Goal: Transaction & Acquisition: Purchase product/service

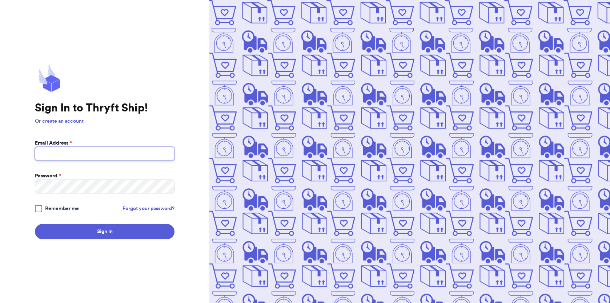
click at [61, 157] on input "Email Address *" at bounding box center [105, 154] width 140 height 14
type input "[EMAIL_ADDRESS][DOMAIN_NAME]"
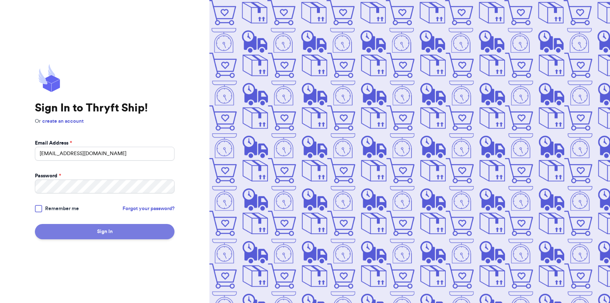
click at [95, 230] on button "Sign In" at bounding box center [105, 231] width 140 height 15
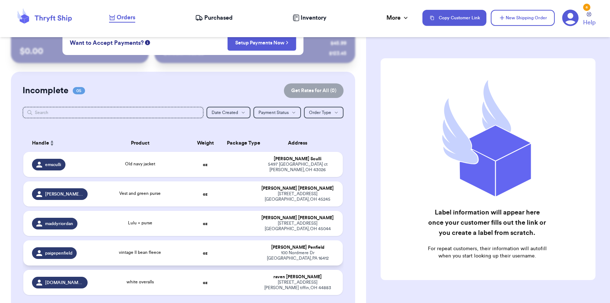
scroll to position [22, 0]
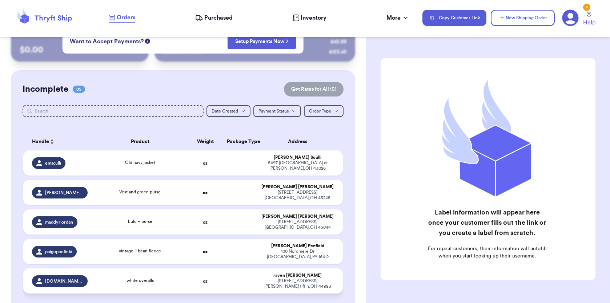
click at [172, 277] on div "white overalls" at bounding box center [139, 281] width 87 height 8
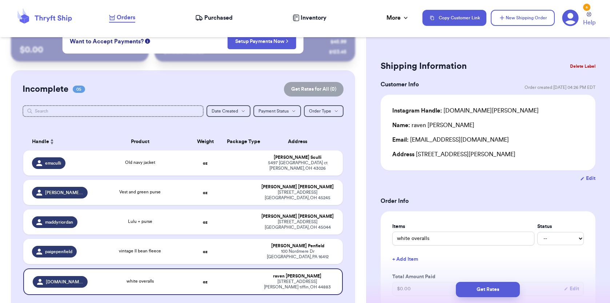
click at [589, 66] on button "Delete Label" at bounding box center [582, 66] width 31 height 16
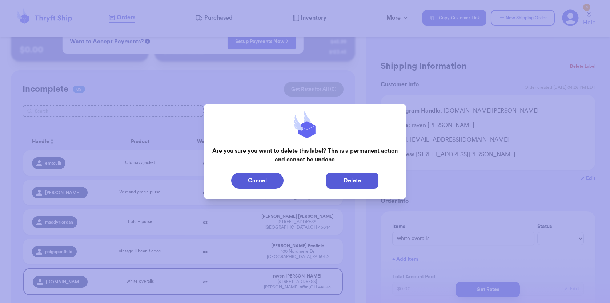
click at [365, 182] on button "Delete" at bounding box center [352, 180] width 52 height 16
type input "Old navy jacket"
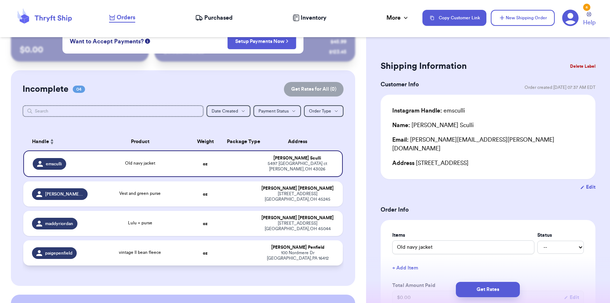
click at [310, 250] on div "[STREET_ADDRESS][PERSON_NAME]" at bounding box center [297, 255] width 73 height 11
type input "vintage ll bean fleece"
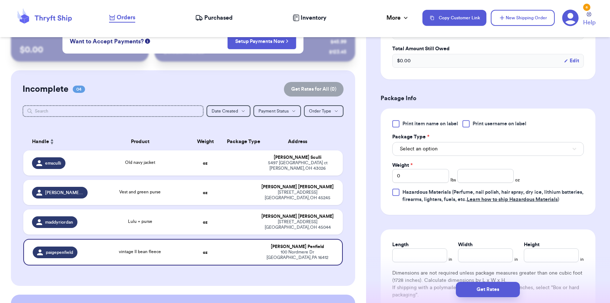
scroll to position [262, 0]
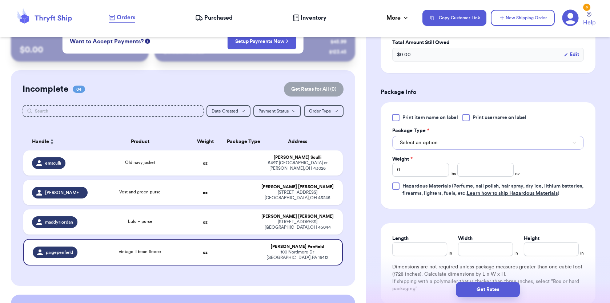
click at [434, 146] on span "Select an option" at bounding box center [419, 142] width 38 height 7
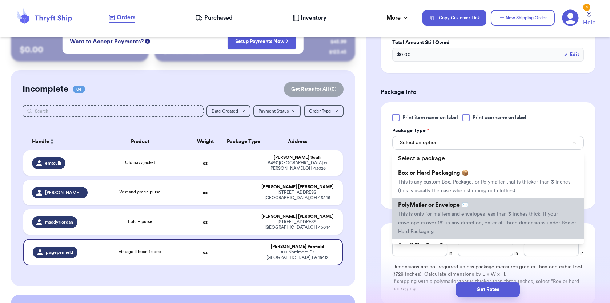
click at [438, 210] on li "PolyMailer or Envelope ✉️ This is only for mailers and envelopes less than 3 in…" at bounding box center [489, 218] width 192 height 41
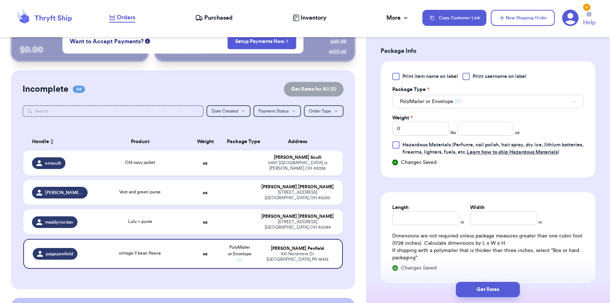
scroll to position [312, 0]
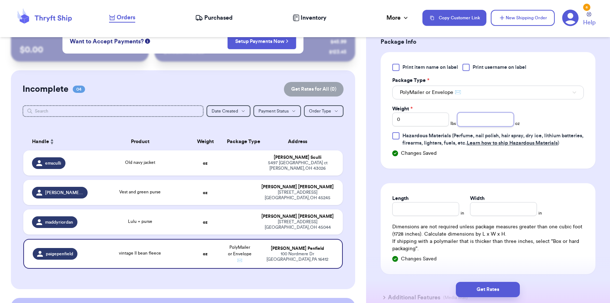
click at [476, 117] on input "number" at bounding box center [486, 119] width 57 height 14
type input "10"
click at [427, 223] on div "Length in Width in Dimensions are not required unless package measures greater …" at bounding box center [488, 228] width 215 height 91
type input "10"
click at [487, 216] on input "Width *" at bounding box center [503, 209] width 67 height 14
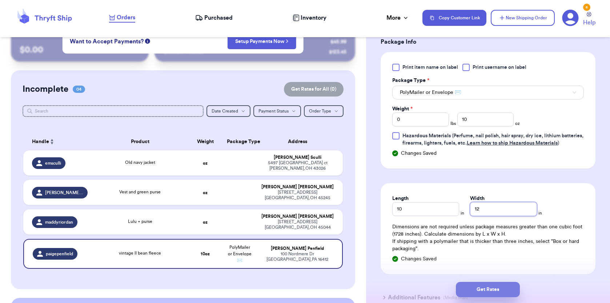
type input "12"
click at [472, 287] on button "Get Rates" at bounding box center [488, 289] width 64 height 15
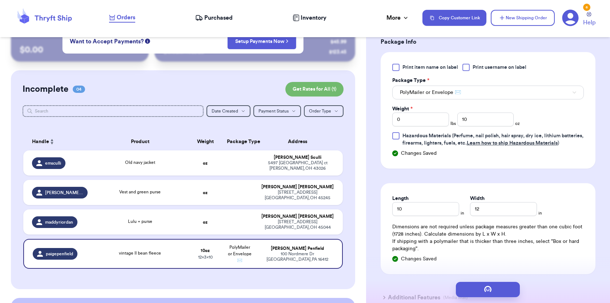
scroll to position [0, 0]
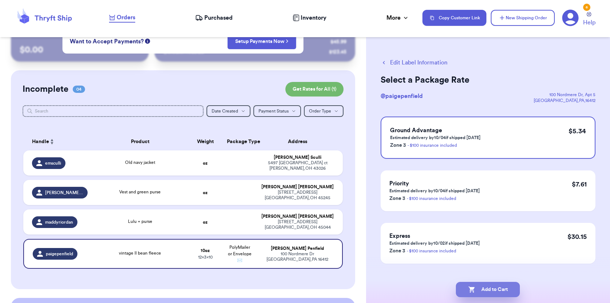
click at [496, 292] on button "Add to Cart" at bounding box center [488, 289] width 64 height 15
checkbox input "true"
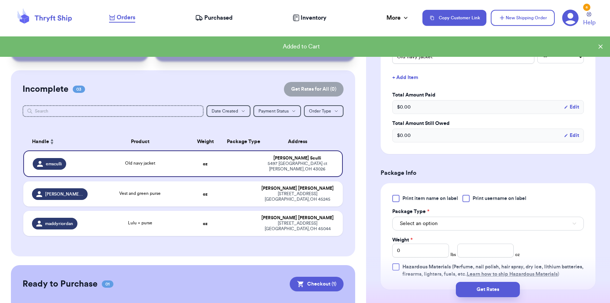
scroll to position [201, 0]
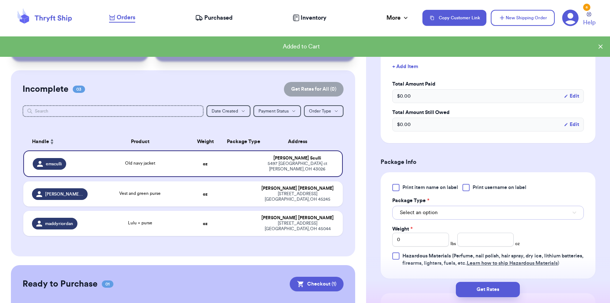
click at [458, 207] on button "Select an option" at bounding box center [489, 213] width 192 height 14
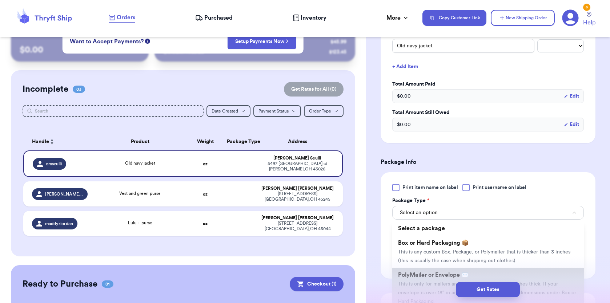
click at [448, 272] on span "PolyMailer or Envelope ✉️" at bounding box center [433, 275] width 71 height 6
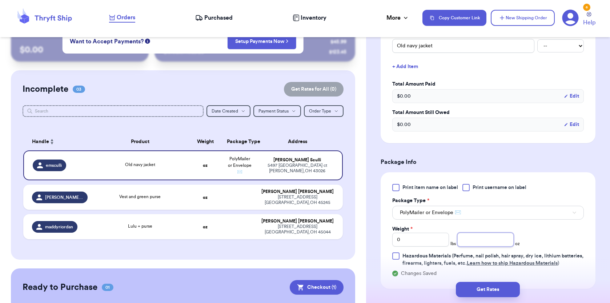
click at [481, 232] on input "number" at bounding box center [486, 239] width 57 height 14
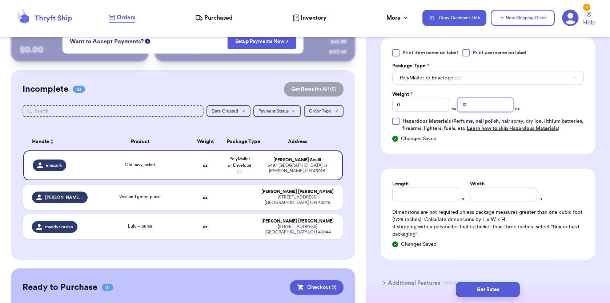
scroll to position [336, 0]
type input "12"
click at [422, 195] on input "Length" at bounding box center [426, 194] width 67 height 14
type input "10"
click at [486, 196] on input "Width *" at bounding box center [503, 194] width 67 height 14
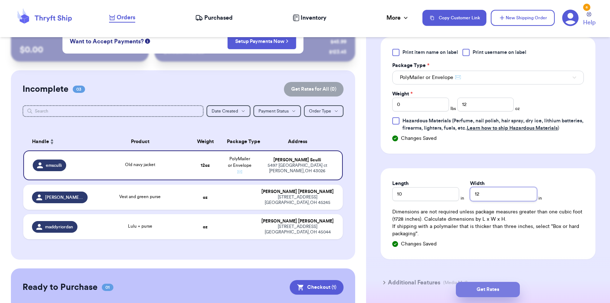
type input "12"
click at [471, 291] on button "Get Rates" at bounding box center [488, 289] width 64 height 15
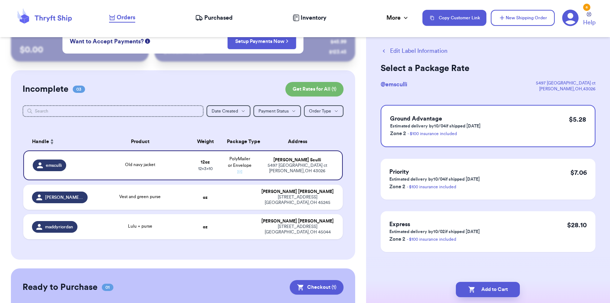
scroll to position [0, 0]
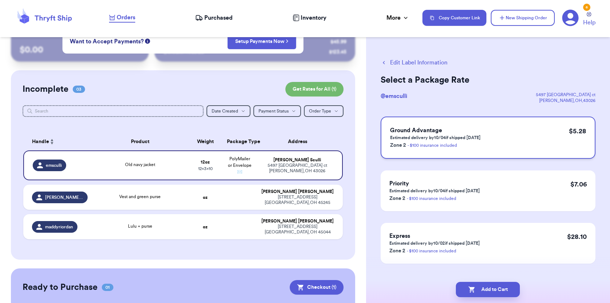
click at [523, 139] on div "Ground Advantage Estimated delivery by 10/04 if shipped [DATE] Zone 2 - $100 in…" at bounding box center [488, 137] width 215 height 42
click at [477, 289] on button "Add to Cart" at bounding box center [488, 289] width 64 height 15
checkbox input "true"
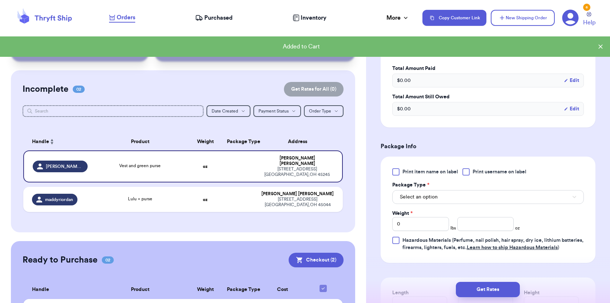
scroll to position [209, 0]
click at [431, 199] on span "Select an option" at bounding box center [419, 195] width 38 height 7
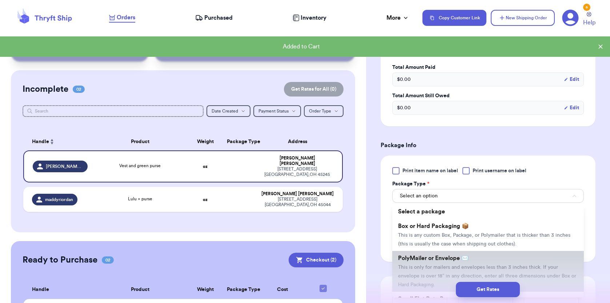
click at [441, 265] on span "This is only for mailers and envelopes less than 3 inches thick. If your envelo…" at bounding box center [487, 275] width 178 height 23
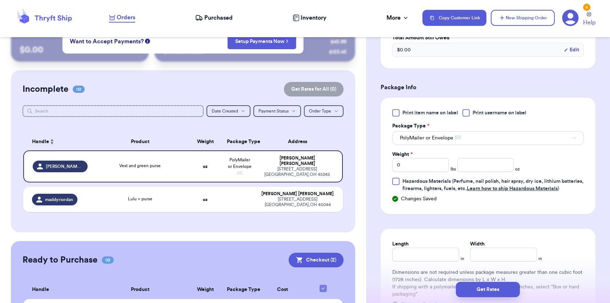
scroll to position [267, 0]
click at [475, 163] on input "number" at bounding box center [486, 165] width 57 height 14
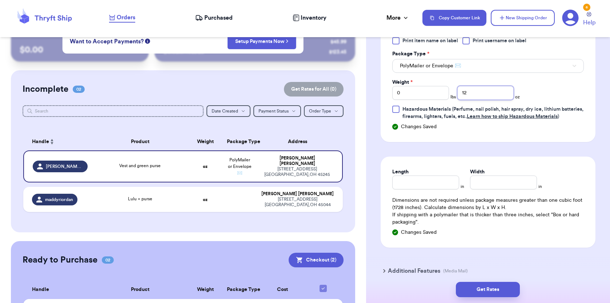
scroll to position [351, 0]
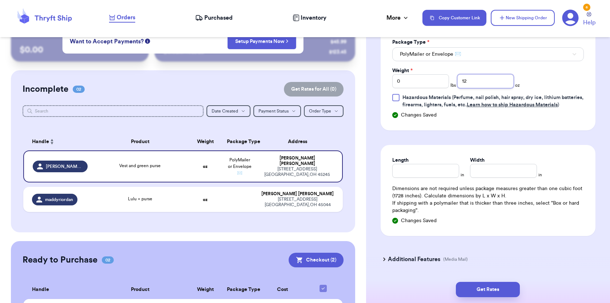
type input "12"
click at [419, 177] on input "Length" at bounding box center [426, 171] width 67 height 14
type input "10"
click at [480, 177] on input "Width *" at bounding box center [503, 171] width 67 height 14
type input "12"
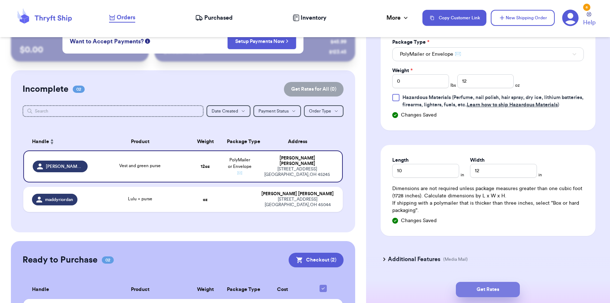
click at [479, 290] on button "Get Rates" at bounding box center [488, 289] width 64 height 15
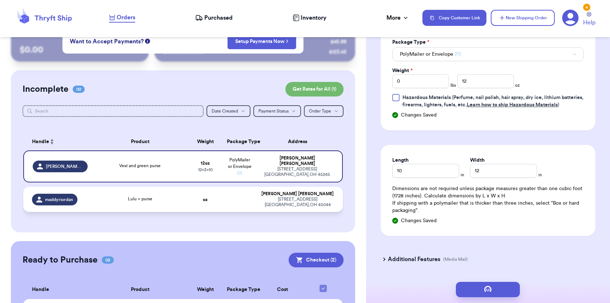
scroll to position [0, 0]
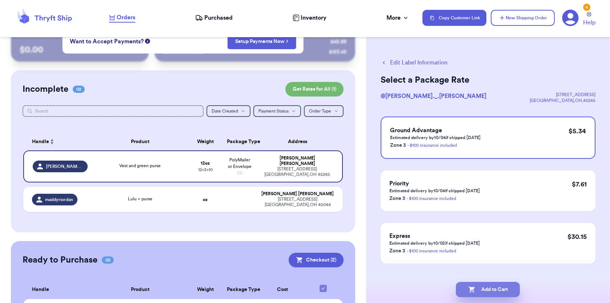
click at [503, 289] on button "Add to Cart" at bounding box center [488, 289] width 64 height 15
checkbox input "true"
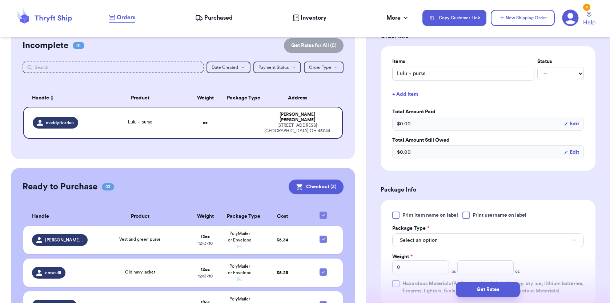
scroll to position [163, 0]
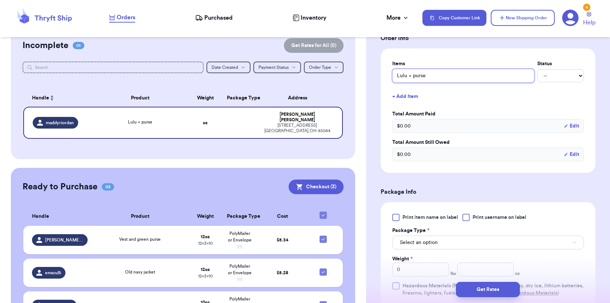
drag, startPoint x: 431, startPoint y: 73, endPoint x: 407, endPoint y: 74, distance: 23.3
click at [407, 74] on input "Lulu + purse" at bounding box center [464, 76] width 142 height 14
click at [462, 94] on button "+ Add Item" at bounding box center [489, 96] width 198 height 16
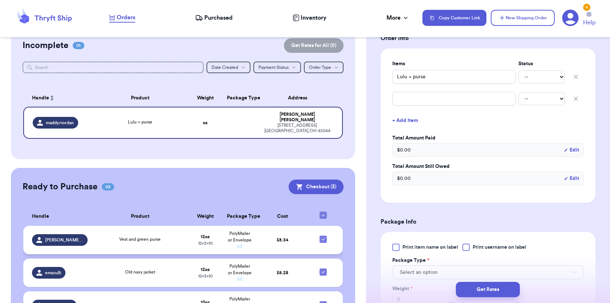
click at [240, 230] on td "PolyMailer or Envelope ✉️" at bounding box center [240, 240] width 34 height 28
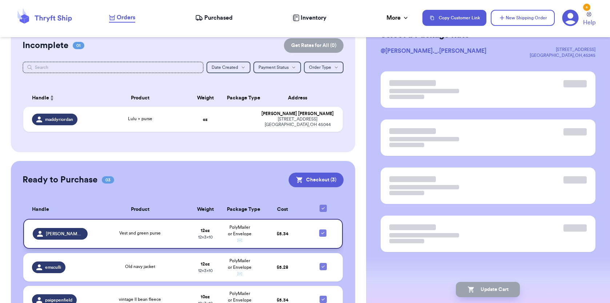
scroll to position [0, 0]
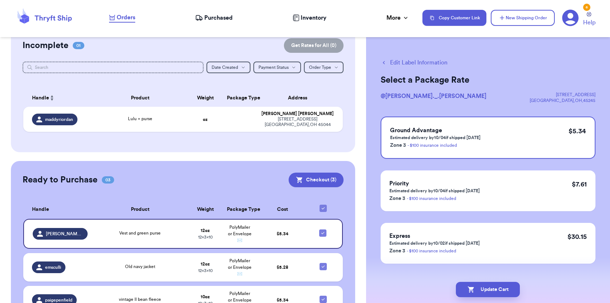
click at [398, 63] on button "Edit Label Information" at bounding box center [414, 62] width 67 height 9
checkbox input "false"
checkbox input "true"
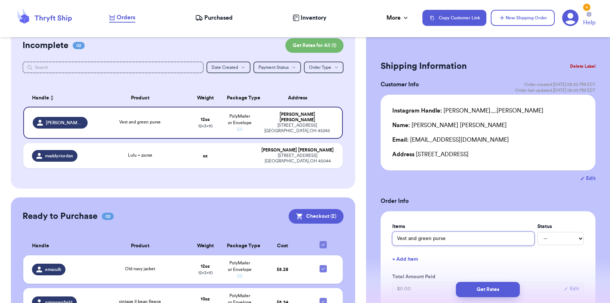
drag, startPoint x: 452, startPoint y: 238, endPoint x: 410, endPoint y: 239, distance: 42.2
click at [410, 239] on input "Vest and green purse" at bounding box center [464, 238] width 142 height 14
type input "Vest"
click at [479, 288] on button "Get Rates" at bounding box center [488, 289] width 64 height 15
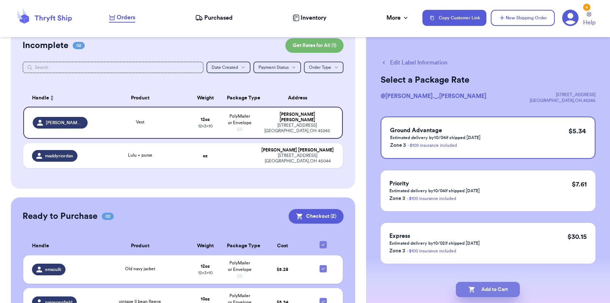
click at [470, 292] on icon "button" at bounding box center [472, 289] width 7 height 7
checkbox input "true"
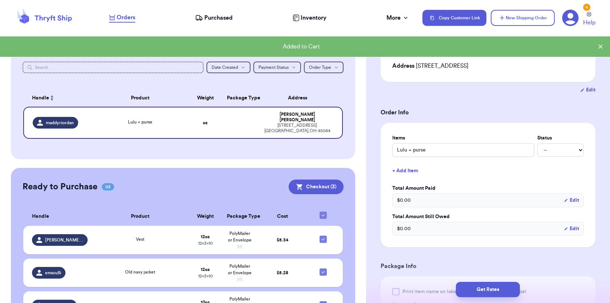
scroll to position [219, 0]
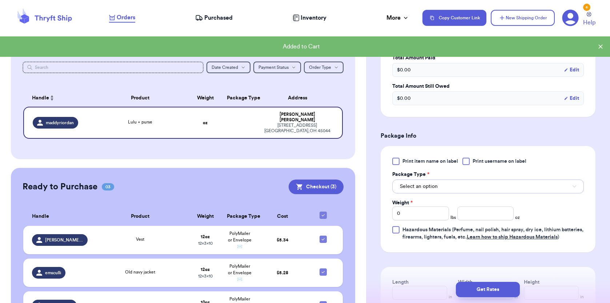
click at [431, 191] on button "Select an option" at bounding box center [489, 186] width 192 height 14
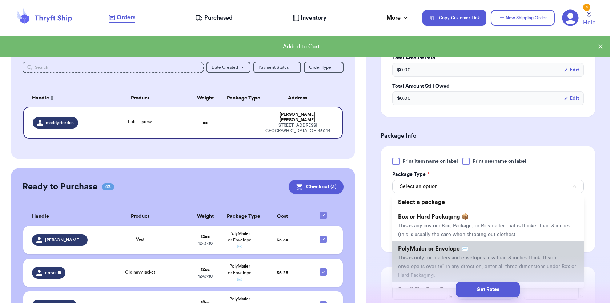
click at [465, 251] on span "PolyMailer or Envelope ✉️" at bounding box center [433, 249] width 71 height 6
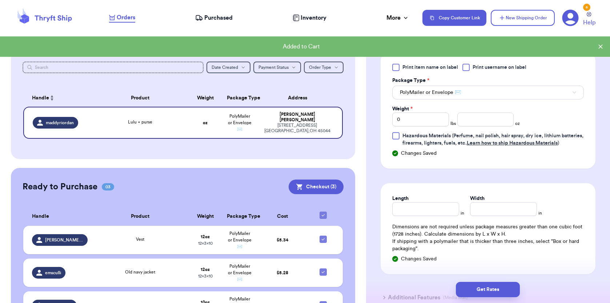
scroll to position [327, 0]
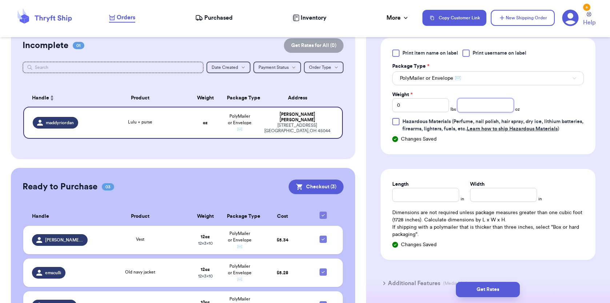
click at [476, 107] on input "number" at bounding box center [486, 105] width 57 height 14
type input "12"
click at [424, 202] on input "Length" at bounding box center [426, 195] width 67 height 14
type input "10"
click at [491, 211] on div "Length * 10 in Width * in Dimensions are not required unless package measures g…" at bounding box center [488, 214] width 215 height 91
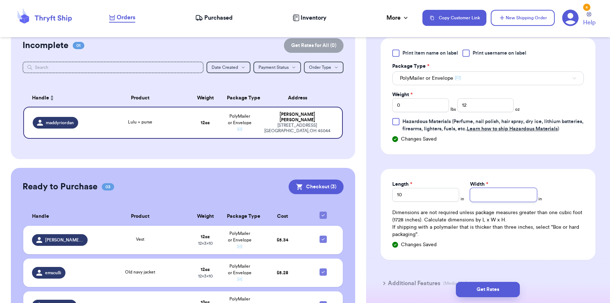
click at [486, 200] on input "Width *" at bounding box center [503, 195] width 67 height 14
type input "12"
click at [476, 287] on button "Get Rates" at bounding box center [488, 289] width 64 height 15
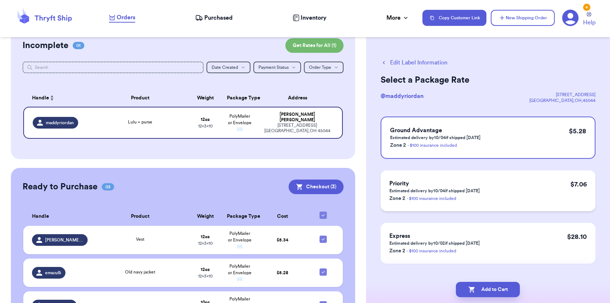
scroll to position [12, 0]
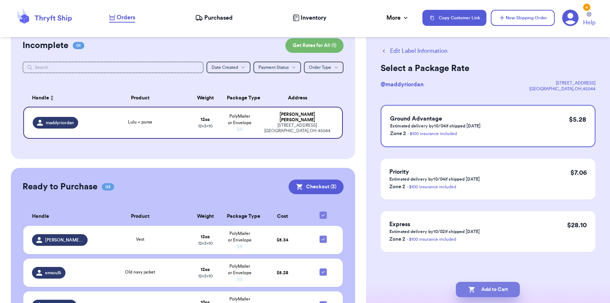
click at [475, 289] on icon "button" at bounding box center [472, 289] width 7 height 7
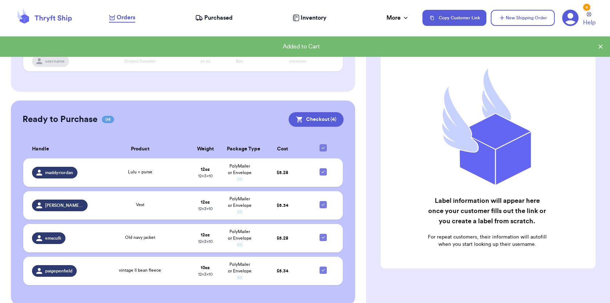
scroll to position [125, 0]
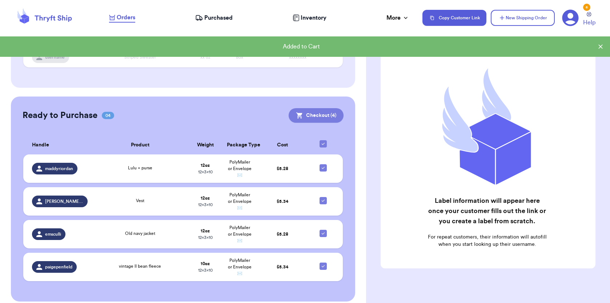
click at [317, 114] on button "Checkout ( 4 )" at bounding box center [316, 115] width 55 height 15
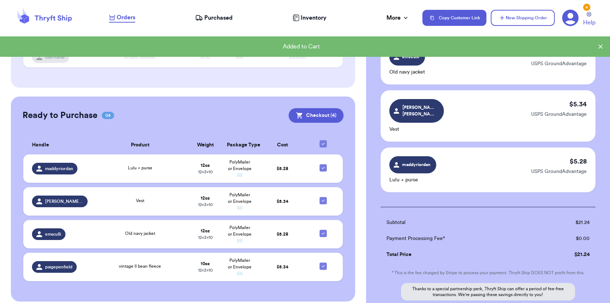
scroll to position [170, 0]
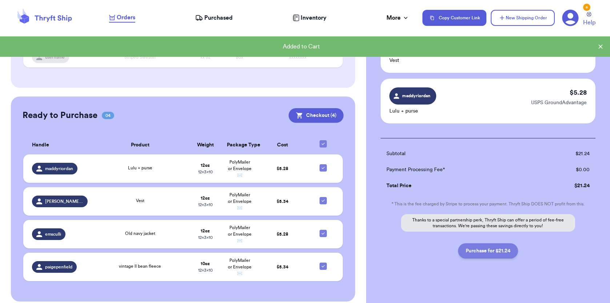
click at [491, 250] on button "Purchase for $21.24" at bounding box center [488, 250] width 60 height 15
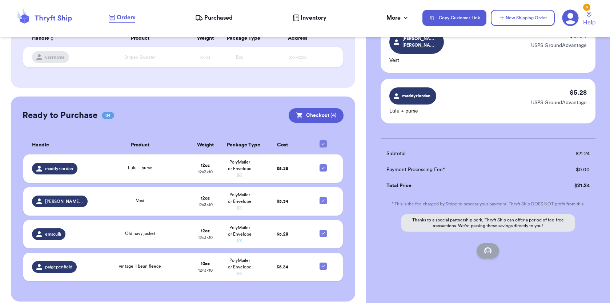
checkbox input "false"
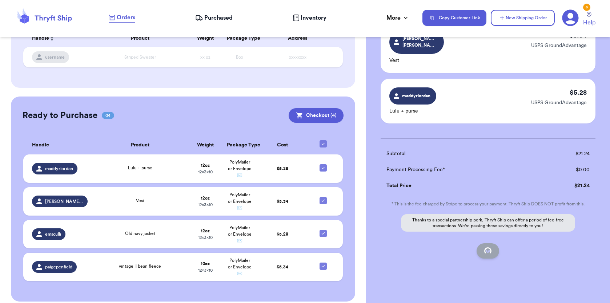
checkbox input "true"
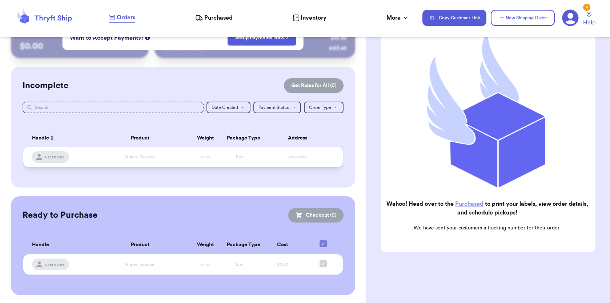
scroll to position [0, 0]
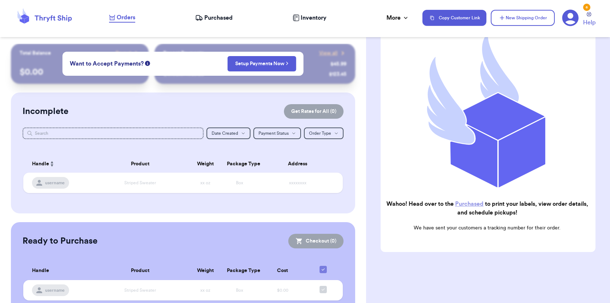
click at [477, 198] on div "Wahoo! Head over to the Purchased to print your labels, view order details, and…" at bounding box center [488, 131] width 215 height 242
click at [473, 203] on link "Purchased" at bounding box center [469, 204] width 28 height 6
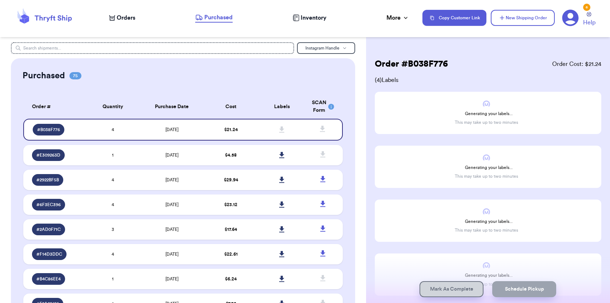
scroll to position [1, 0]
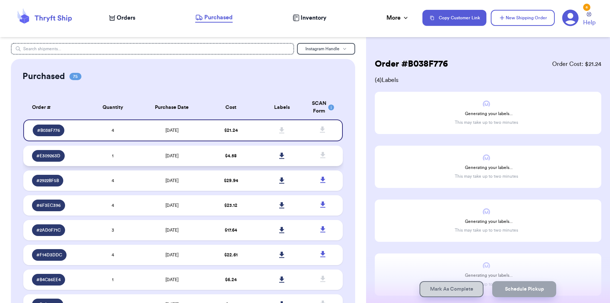
click at [282, 156] on icon at bounding box center [281, 155] width 5 height 6
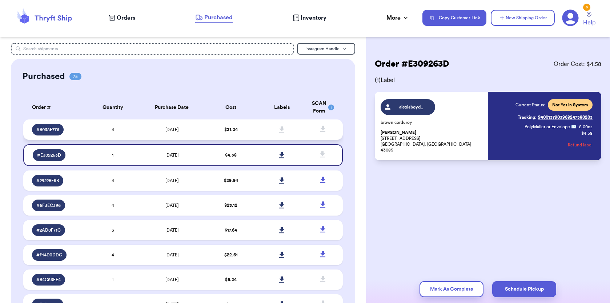
click at [282, 128] on icon at bounding box center [281, 129] width 5 height 6
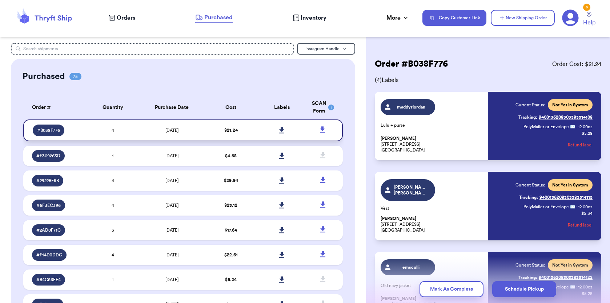
click at [283, 130] on icon at bounding box center [281, 130] width 5 height 6
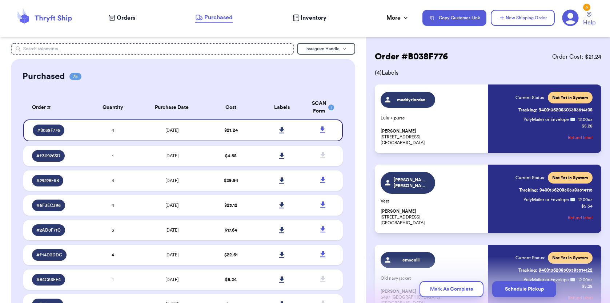
scroll to position [16, 0]
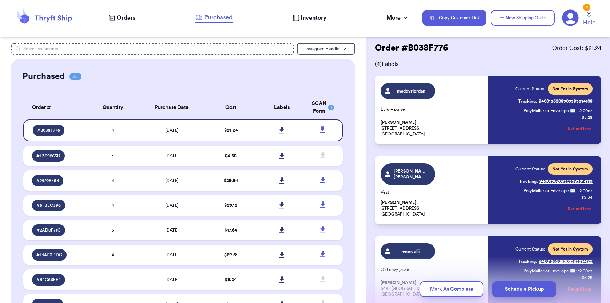
click at [456, 184] on div "[PERSON_NAME]._.[PERSON_NAME] Vest [PERSON_NAME] [STREET_ADDRESS]" at bounding box center [432, 190] width 103 height 54
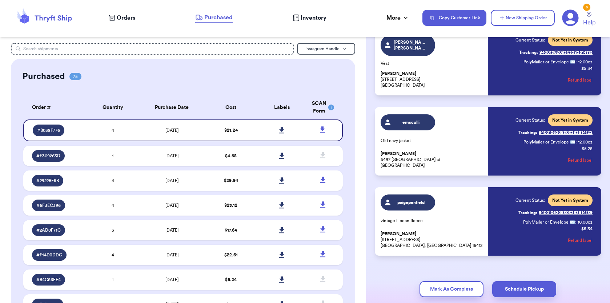
scroll to position [143, 0]
